Goal: Task Accomplishment & Management: Use online tool/utility

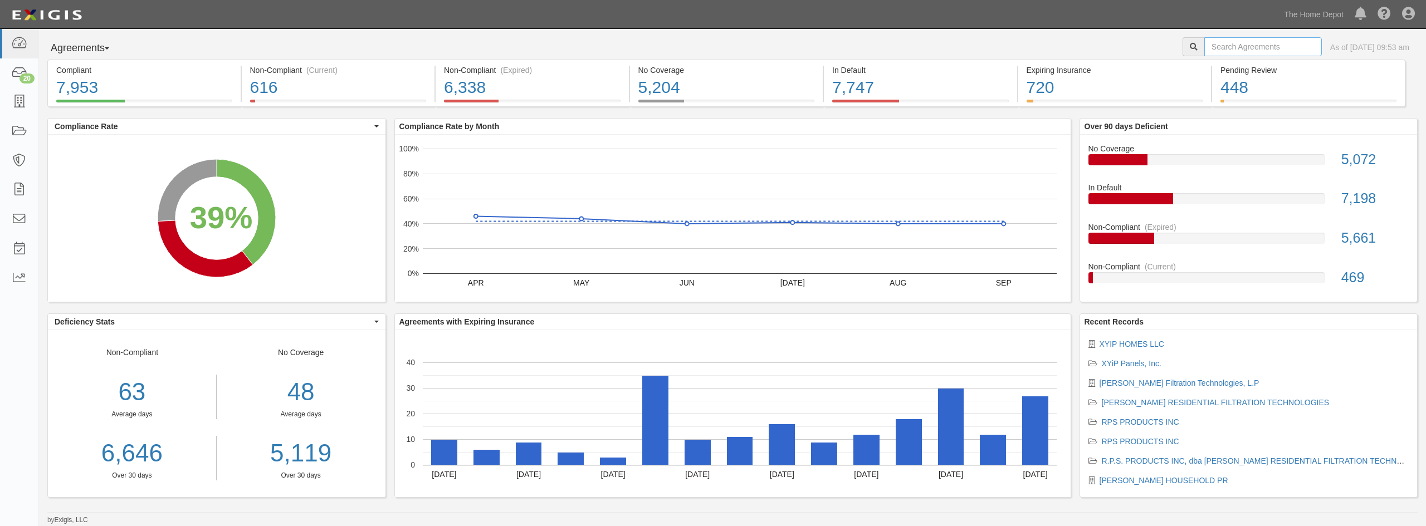
click at [1275, 47] on input "text" at bounding box center [1263, 46] width 118 height 19
type input "[US_STATE] fastener"
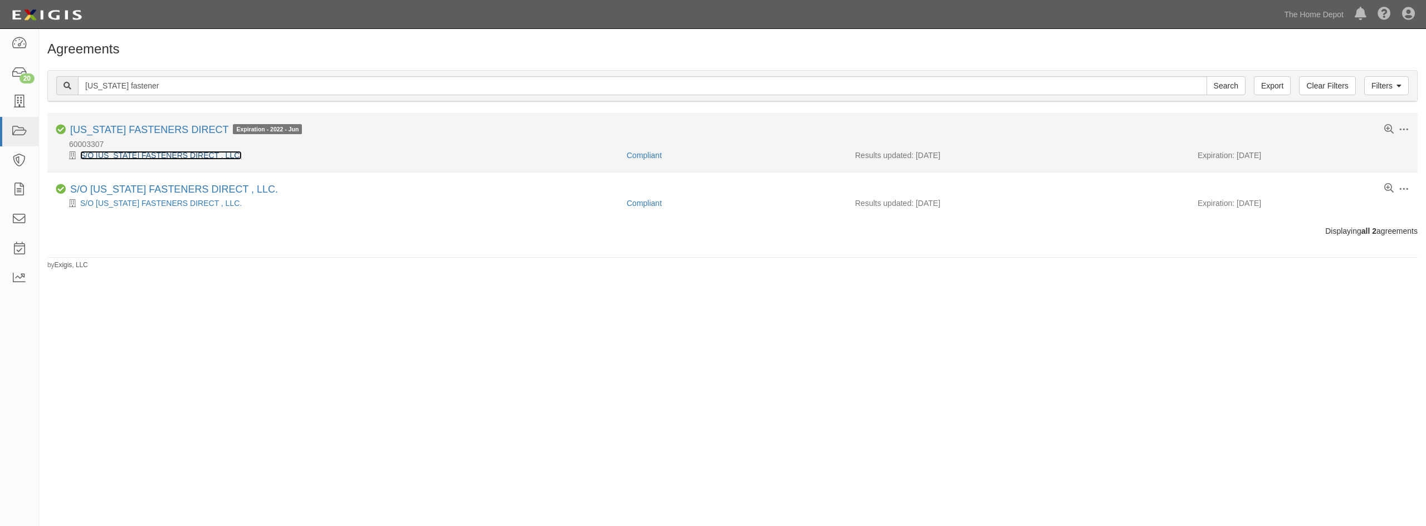
click at [200, 154] on link "S/O FLORIDA FASTENERS DIRECT , LLC." at bounding box center [161, 155] width 162 height 9
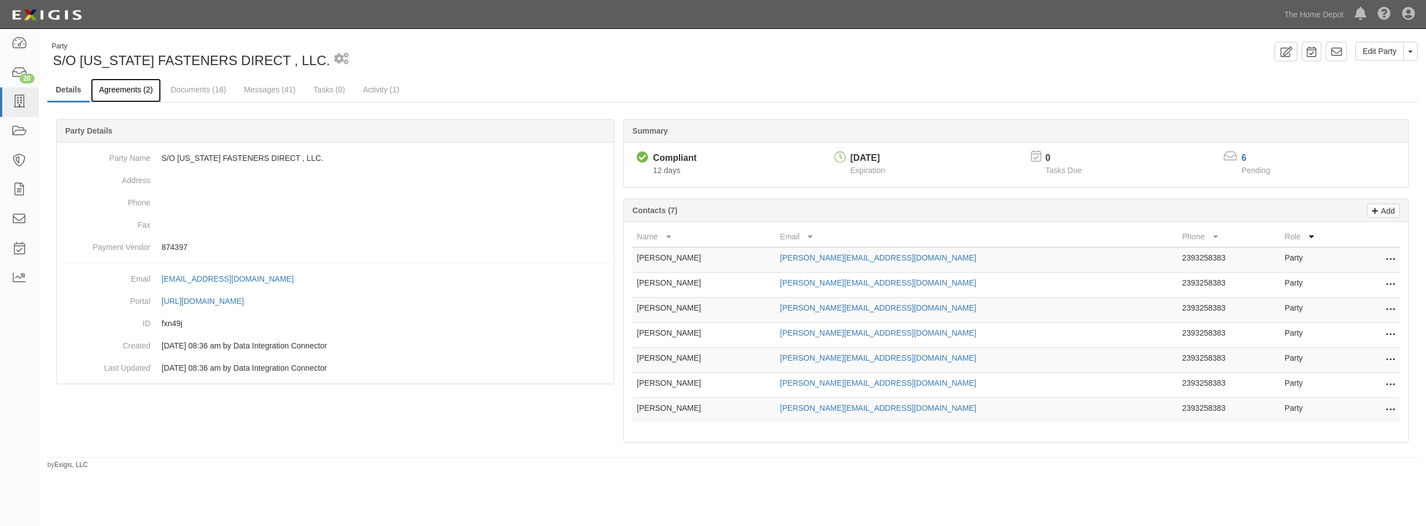
click at [149, 100] on link "Agreements (2)" at bounding box center [126, 91] width 70 height 24
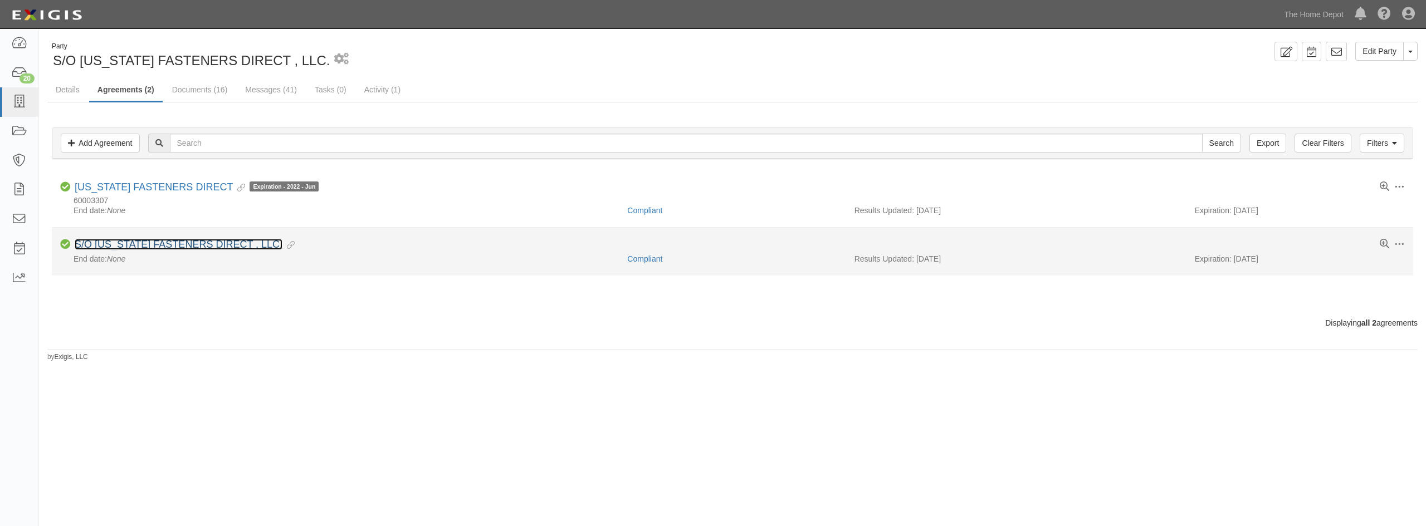
click at [191, 247] on link "S/O FLORIDA FASTENERS DIRECT , LLC." at bounding box center [179, 244] width 208 height 11
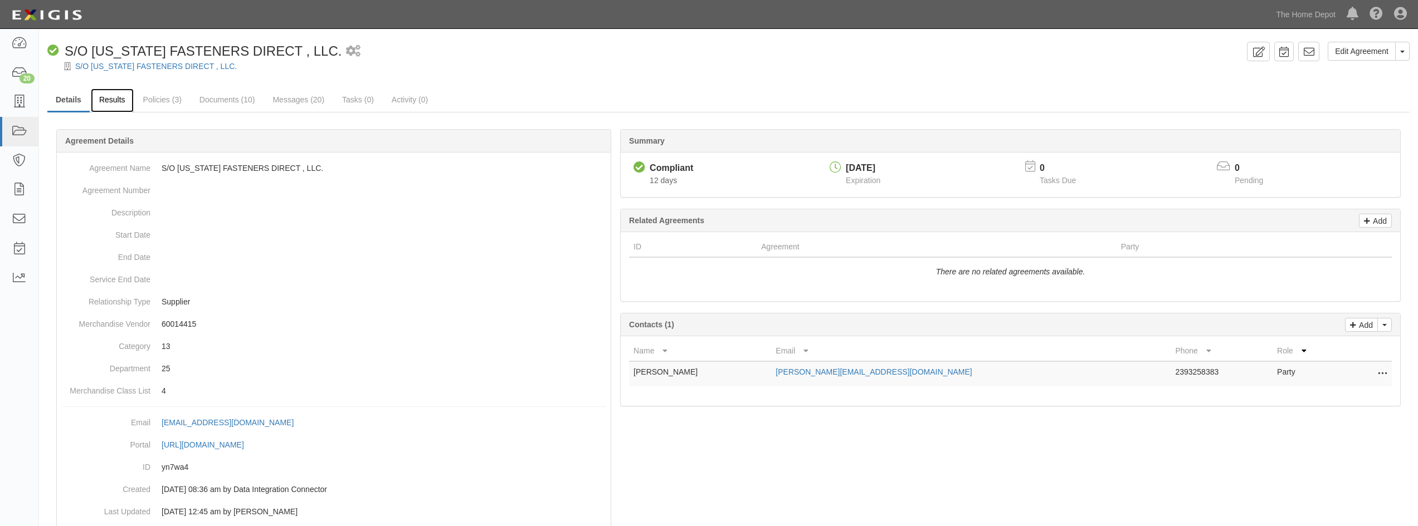
click at [126, 99] on link "Results" at bounding box center [112, 101] width 43 height 24
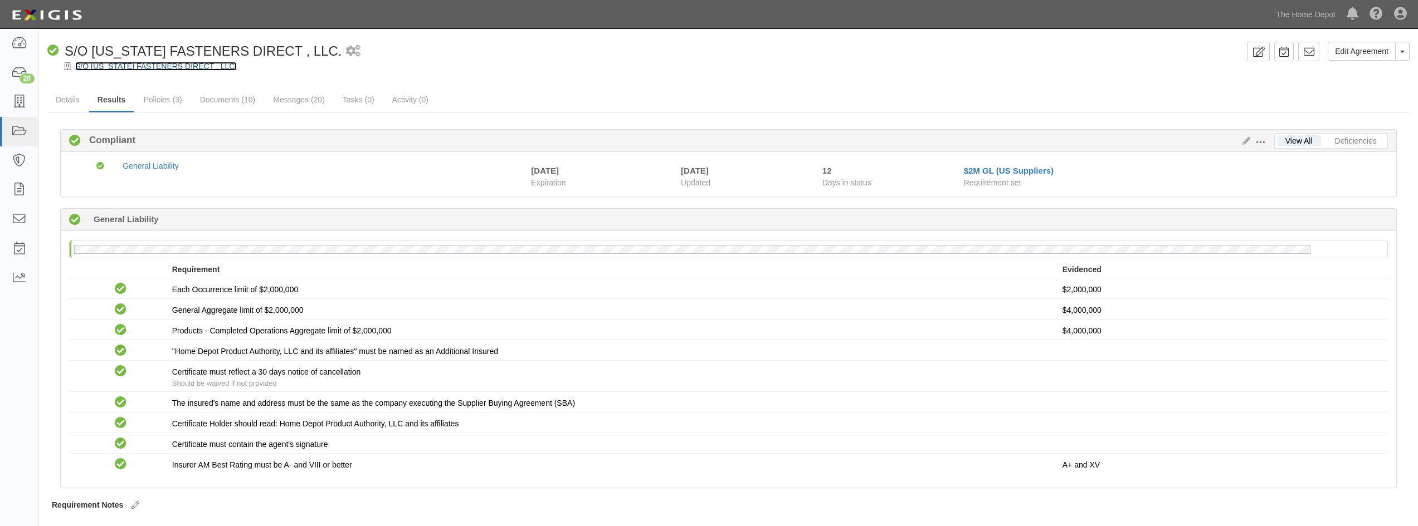
click at [84, 64] on link "S/O [US_STATE] FASTENERS DIRECT , LLC." at bounding box center [156, 66] width 162 height 9
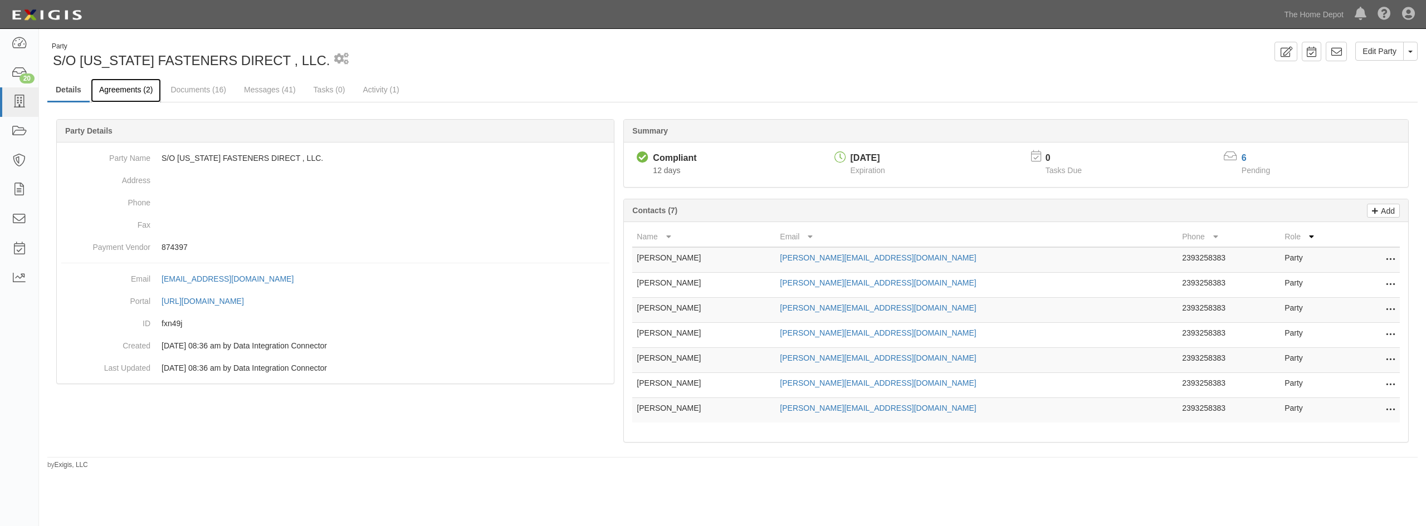
click at [134, 99] on link "Agreements (2)" at bounding box center [126, 91] width 70 height 24
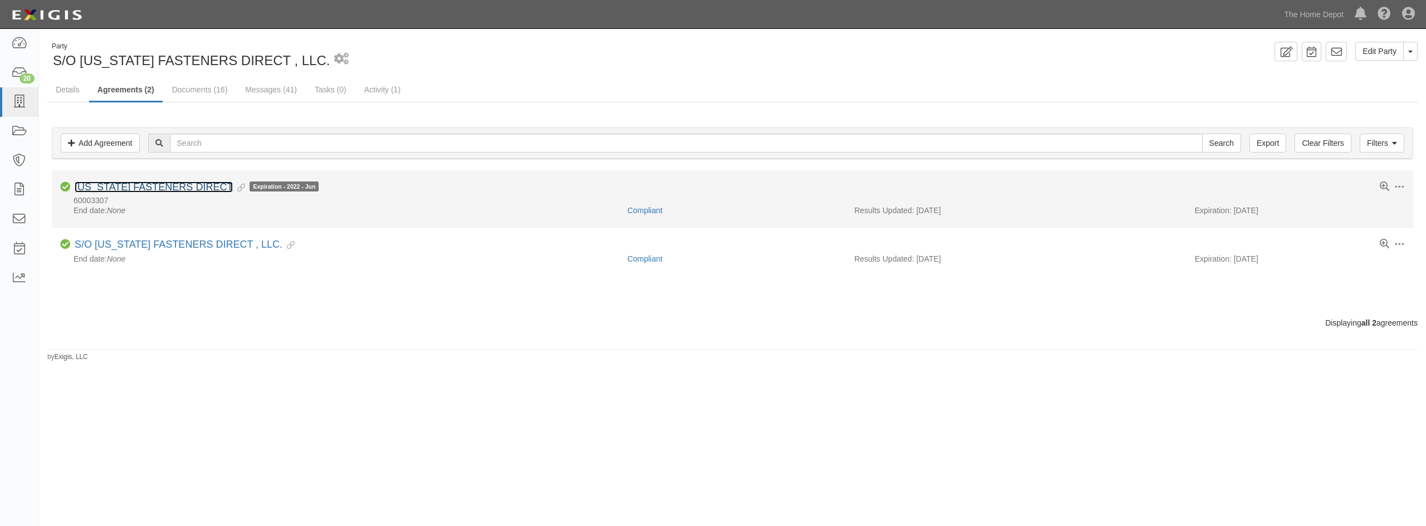
click at [131, 187] on link "FLORIDA FASTENERS DIRECT" at bounding box center [154, 187] width 158 height 11
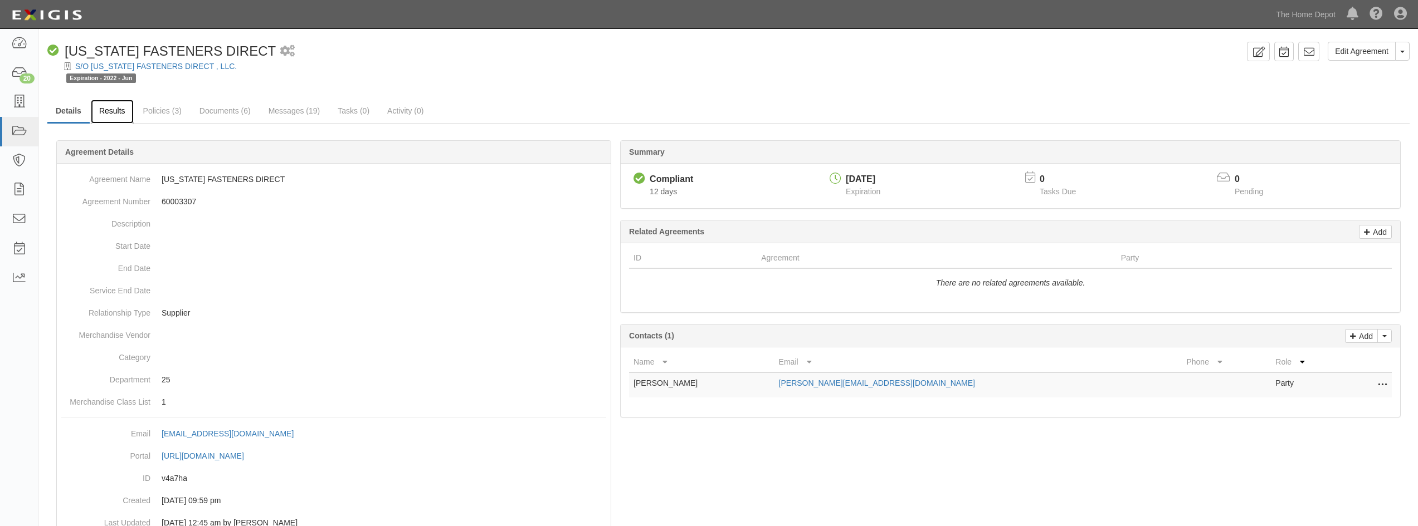
click at [119, 110] on link "Results" at bounding box center [112, 112] width 43 height 24
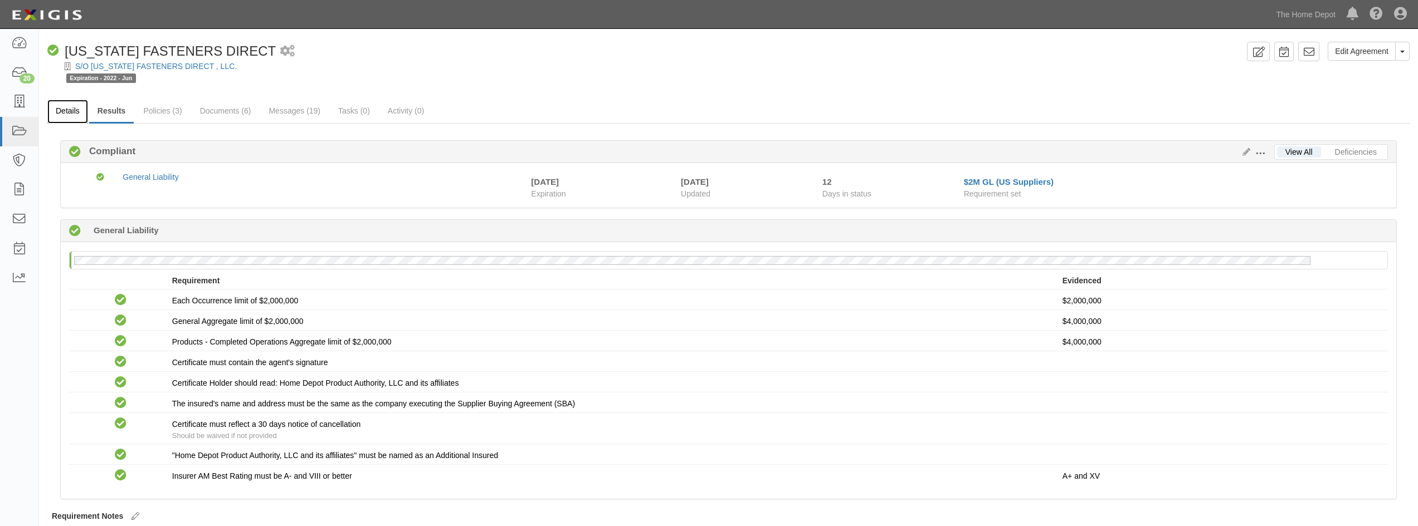
click at [66, 116] on link "Details" at bounding box center [67, 112] width 41 height 24
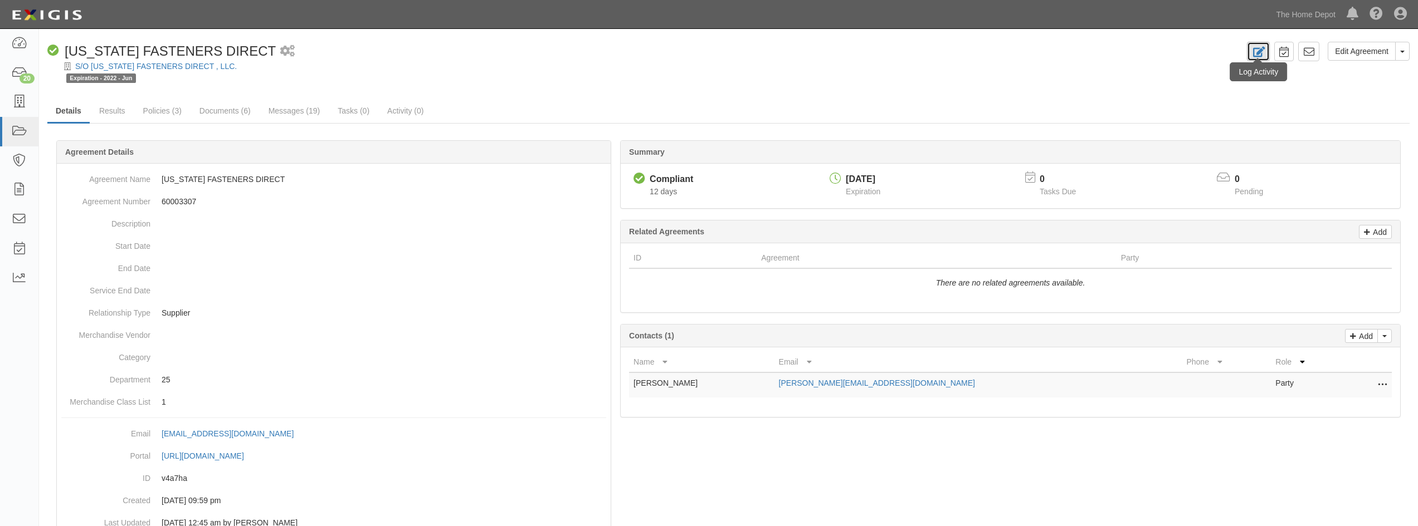
click at [1254, 57] on icon at bounding box center [1258, 52] width 13 height 11
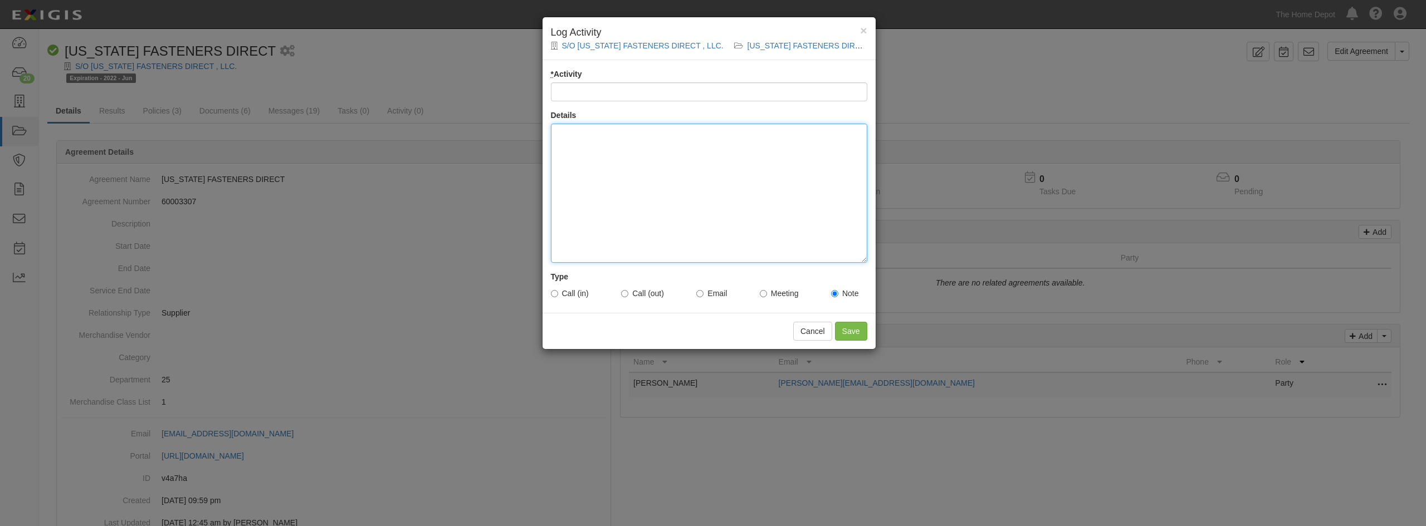
click at [636, 185] on div at bounding box center [709, 193] width 316 height 139
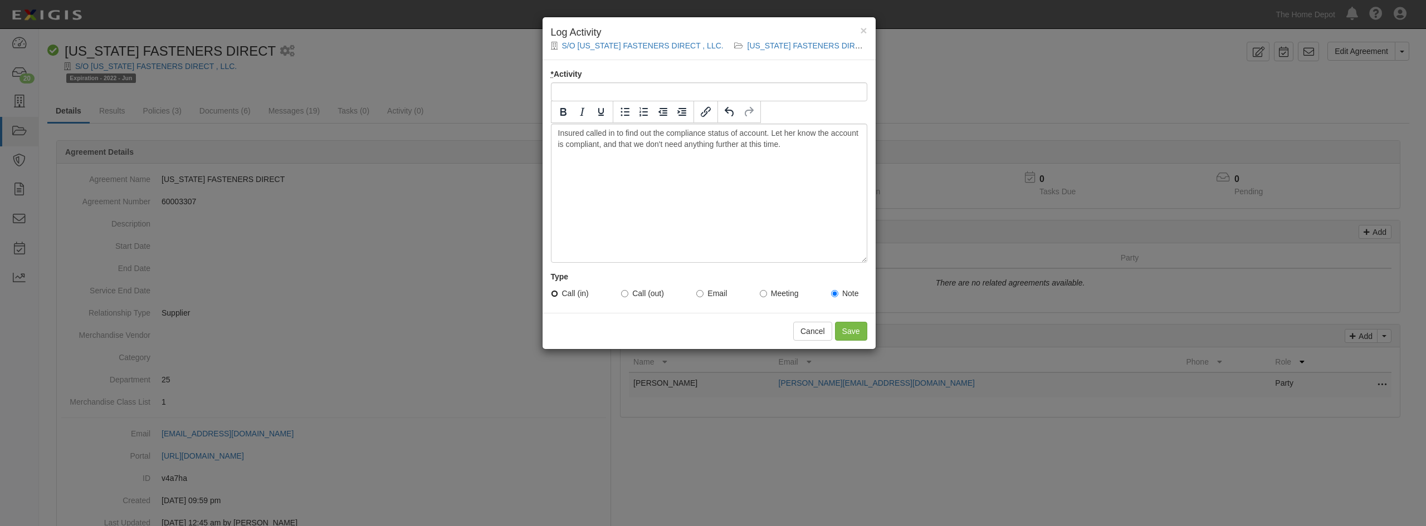
click at [558, 293] on input "Call (in)" at bounding box center [554, 293] width 7 height 7
radio input "true"
click at [631, 86] on input "* Activity" at bounding box center [709, 91] width 316 height 19
click at [661, 214] on div "Insured called in to find out the compliance status of account. Let her know th…" at bounding box center [709, 193] width 316 height 139
click at [635, 91] on input "Compliance Status INquiry" at bounding box center [709, 91] width 316 height 19
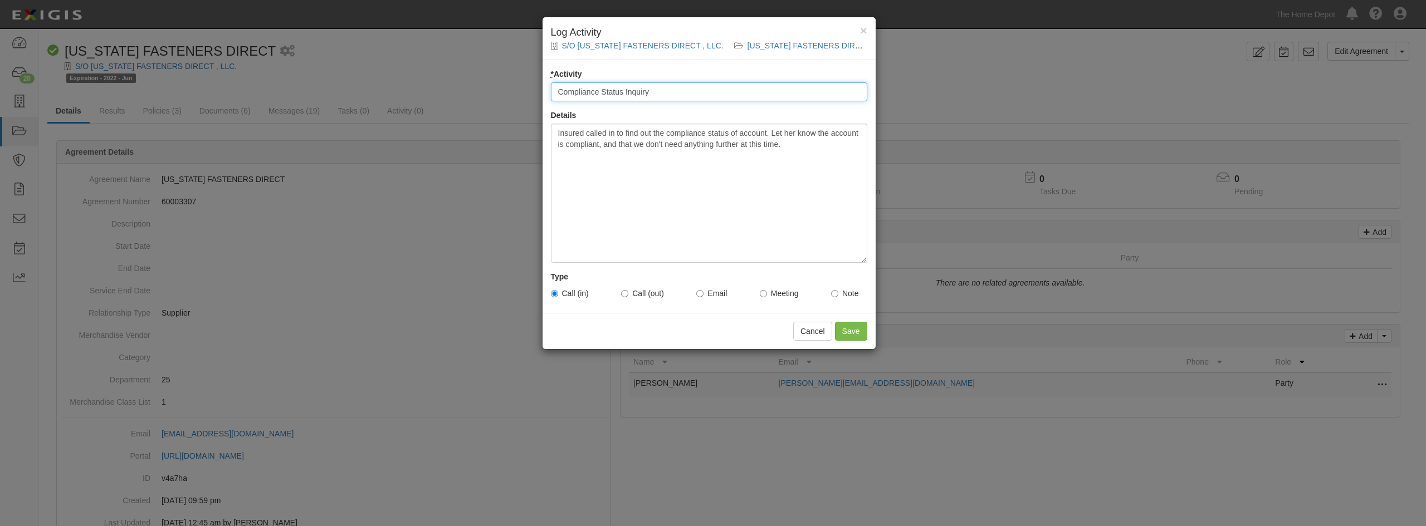
type input "Compliance Status Inquiry"
click at [681, 168] on div "Insured called in to find out the compliance status of account. Let her know th…" at bounding box center [709, 193] width 316 height 139
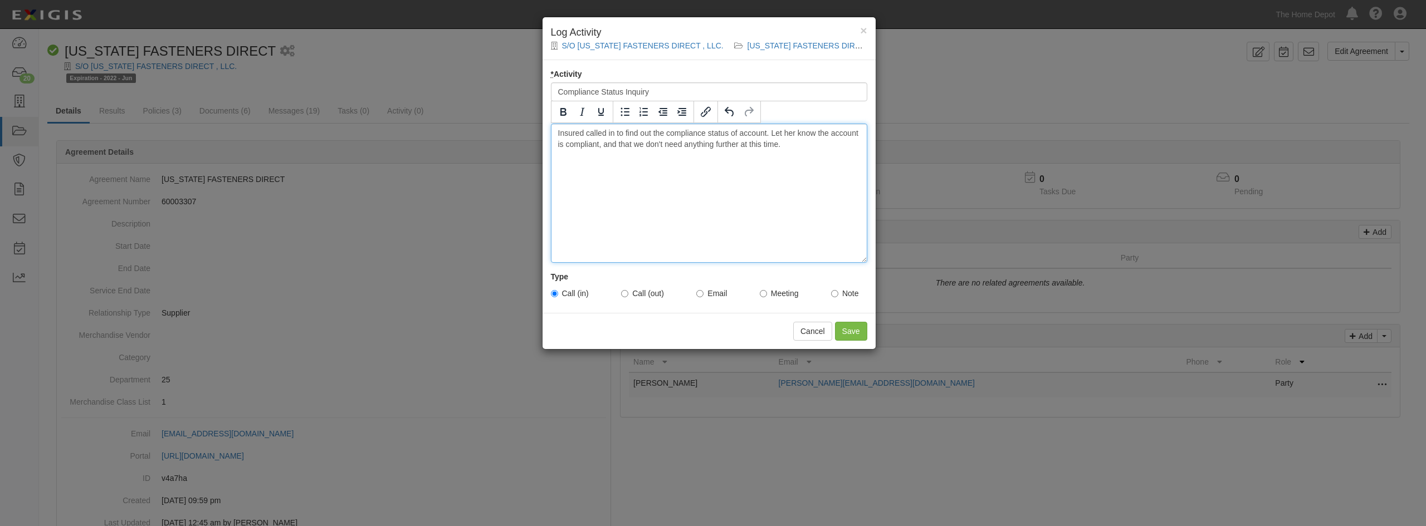
click at [741, 167] on div "Insured called in to find out the compliance status of account. Let her know th…" at bounding box center [709, 193] width 316 height 139
click at [851, 328] on input "Save" at bounding box center [851, 331] width 32 height 19
